Goal: Transaction & Acquisition: Purchase product/service

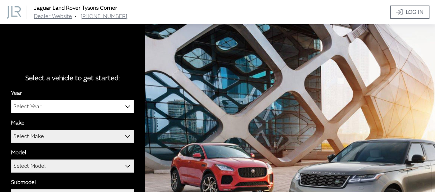
scroll to position [86, 0]
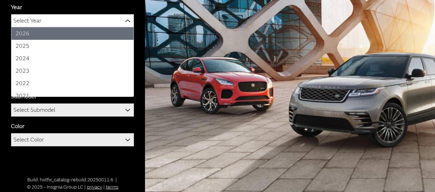
click at [125, 17] on b at bounding box center [125, 17] width 0 height 0
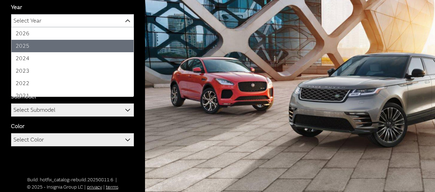
select select "43"
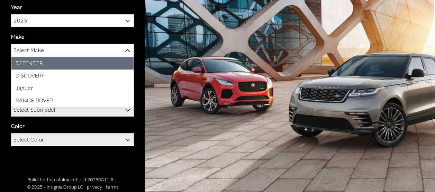
click at [125, 47] on b at bounding box center [125, 47] width 0 height 0
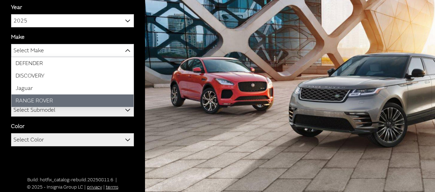
select select "66"
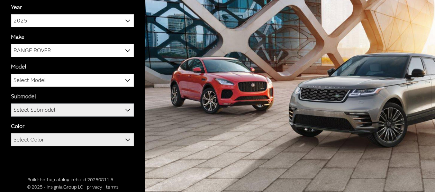
click at [125, 106] on b at bounding box center [125, 106] width 0 height 0
click at [125, 136] on b at bounding box center [125, 136] width 0 height 0
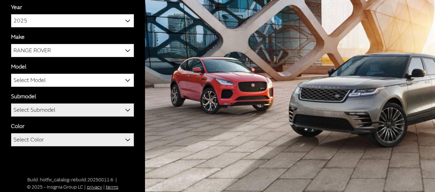
click at [125, 136] on b at bounding box center [125, 136] width 0 height 0
click at [125, 106] on b at bounding box center [125, 106] width 0 height 0
click at [124, 82] on span at bounding box center [128, 80] width 12 height 12
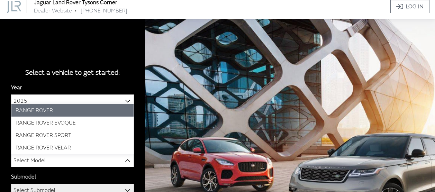
scroll to position [69, 0]
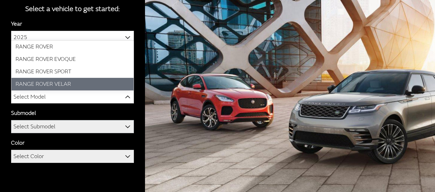
click at [125, 123] on b at bounding box center [125, 123] width 0 height 0
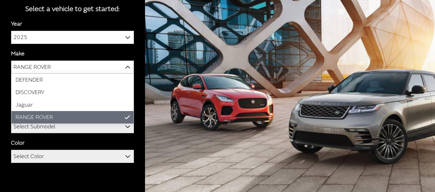
click at [125, 63] on b at bounding box center [125, 63] width 0 height 0
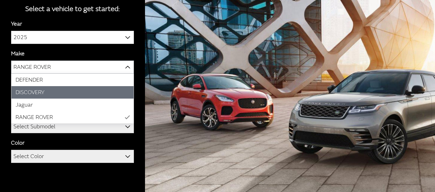
scroll to position [86, 0]
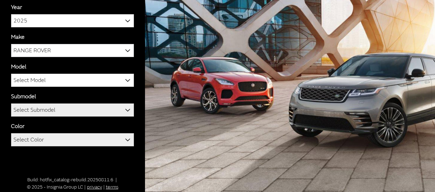
click at [54, 50] on span "RANGE ROVER" at bounding box center [72, 50] width 122 height 12
click at [125, 106] on b at bounding box center [125, 106] width 0 height 0
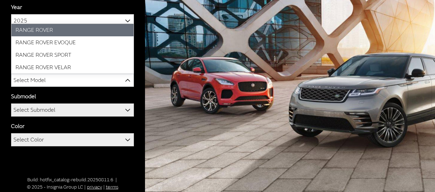
click at [131, 78] on span at bounding box center [128, 80] width 12 height 12
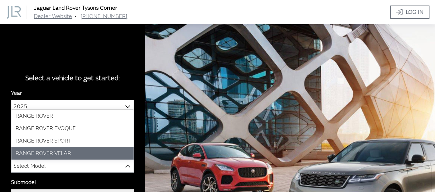
scroll to position [69, 0]
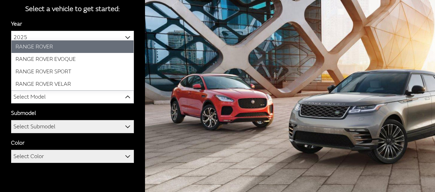
select select "1348"
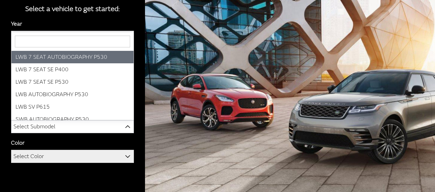
click at [125, 123] on b at bounding box center [125, 123] width 0 height 0
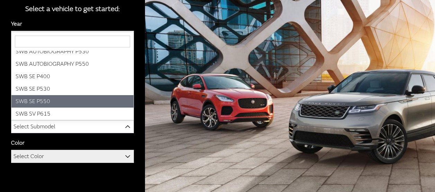
scroll to position [0, 0]
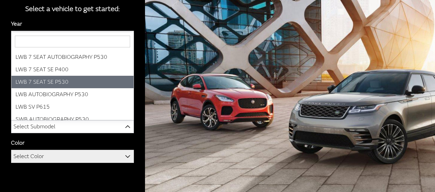
select select "3885"
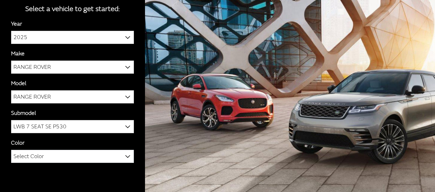
click at [125, 152] on b at bounding box center [125, 152] width 0 height 0
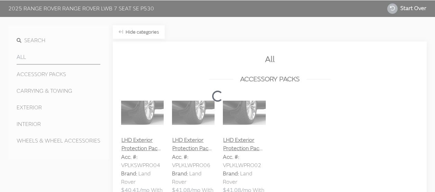
scroll to position [347, 0]
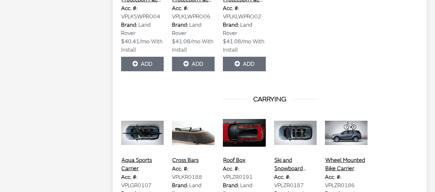
click at [0, 0] on div "Loading..." at bounding box center [0, 0] width 0 height 0
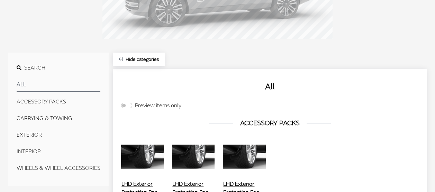
scroll to position [156, 0]
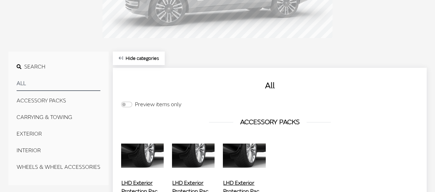
click at [47, 100] on button "ACCESSORY PACKS" at bounding box center [59, 101] width 84 height 14
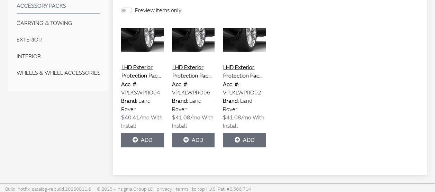
scroll to position [183, 0]
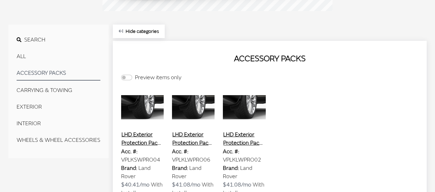
click at [56, 92] on button "CARRYING & TOWING" at bounding box center [59, 90] width 84 height 14
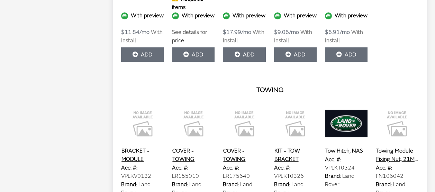
scroll to position [217, 0]
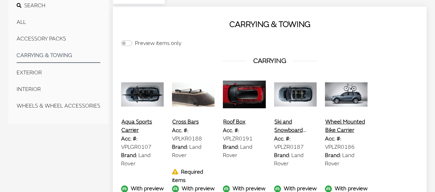
click at [31, 73] on button "EXTERIOR" at bounding box center [59, 73] width 84 height 14
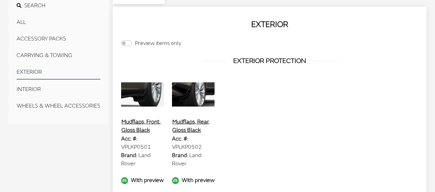
click at [30, 87] on button "INTERIOR" at bounding box center [59, 89] width 84 height 14
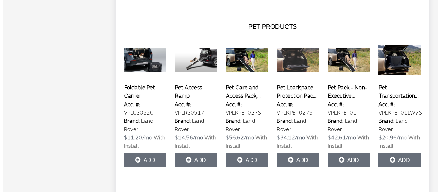
scroll to position [1188, 0]
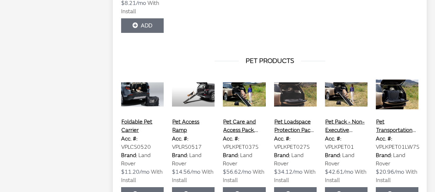
click at [238, 119] on button "Pet Care and Access Pack, LWB, 7 Seat" at bounding box center [244, 125] width 43 height 17
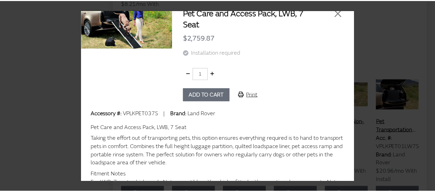
scroll to position [0, 0]
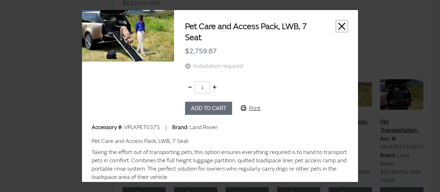
click at [337, 30] on button "Close" at bounding box center [341, 26] width 10 height 10
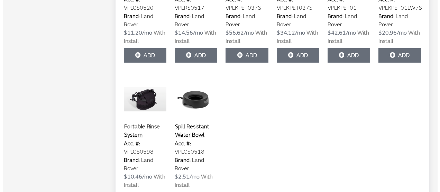
scroll to position [1258, 0]
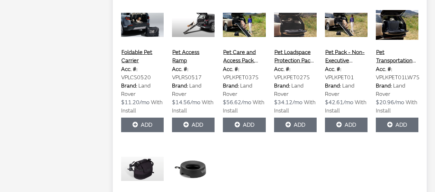
click at [244, 57] on button "Pet Care and Access Pack, LWB, 7 Seat" at bounding box center [244, 56] width 43 height 17
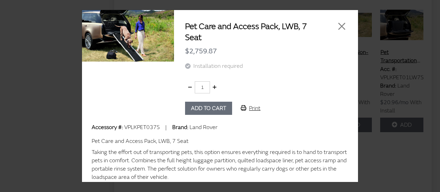
scroll to position [44, 0]
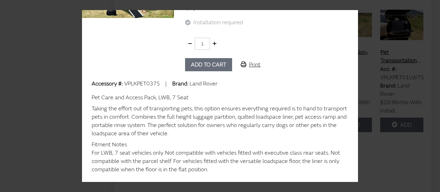
drag, startPoint x: 150, startPoint y: 123, endPoint x: 329, endPoint y: 134, distance: 179.7
click at [329, 134] on div "Taking the effort out of transporting pets, this option ensures everything requ…" at bounding box center [220, 120] width 257 height 33
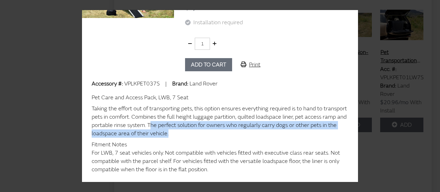
click at [401, 66] on div "Pet Care and Access Pack, LWB, 7 Seat $2,759.87 Installation required 1 Add to …" at bounding box center [220, 96] width 440 height 192
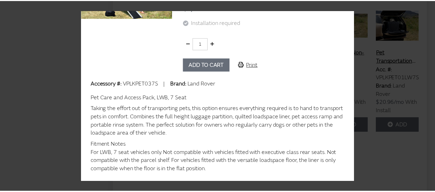
scroll to position [0, 0]
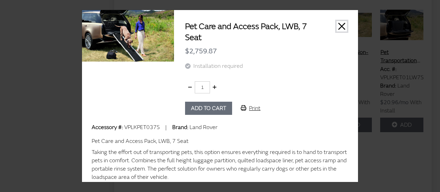
click at [336, 27] on button "Close" at bounding box center [341, 26] width 10 height 10
